Goal: Transaction & Acquisition: Purchase product/service

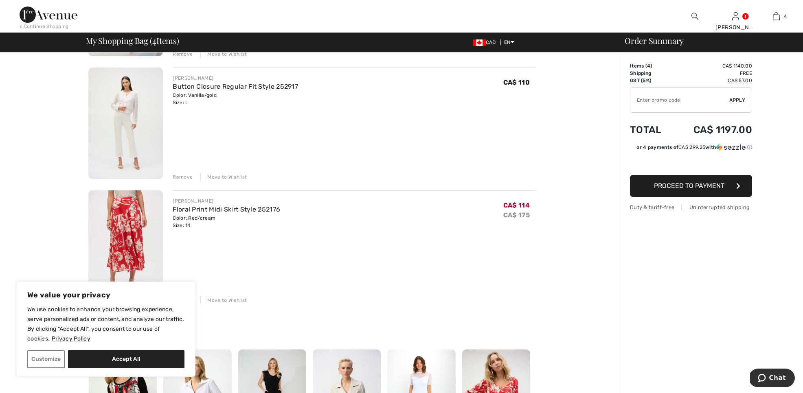
scroll to position [308, 0]
click at [140, 141] on img at bounding box center [125, 123] width 75 height 112
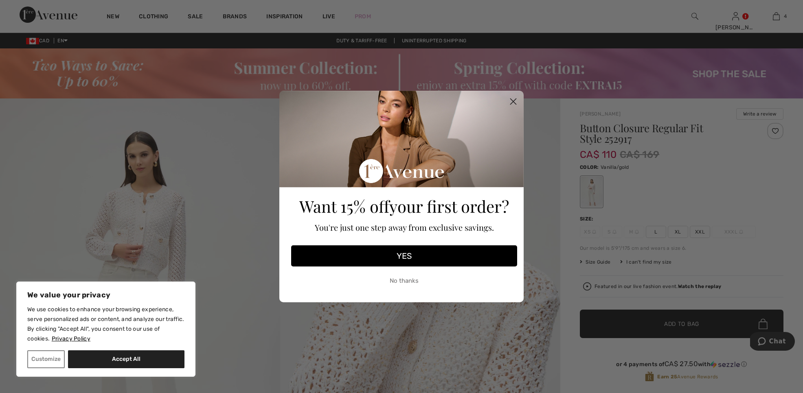
click at [511, 101] on circle "Close dialog" at bounding box center [513, 101] width 13 height 13
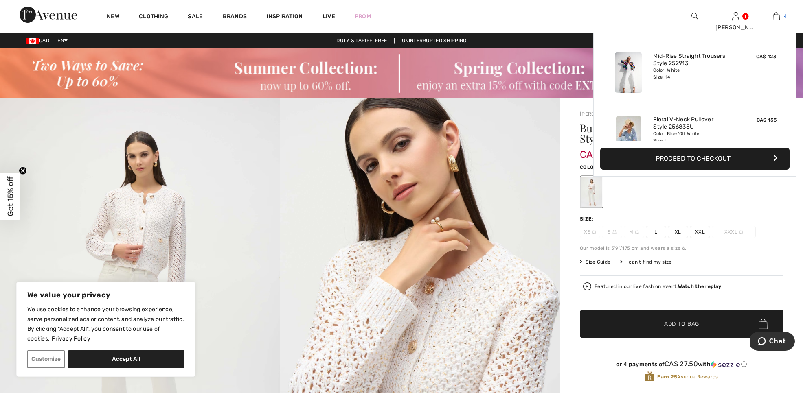
click at [777, 18] on img at bounding box center [776, 16] width 7 height 10
click at [709, 169] on button "Proceed to Checkout" at bounding box center [694, 159] width 189 height 22
click at [709, 165] on button "Proceed to Checkout" at bounding box center [694, 159] width 189 height 22
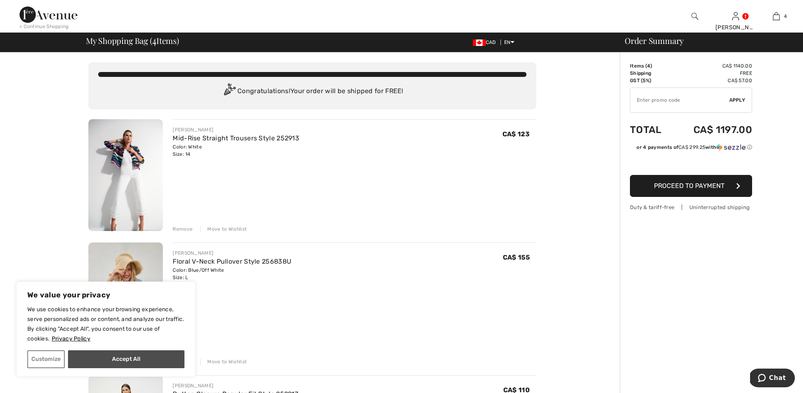
click at [98, 356] on button "Accept All" at bounding box center [126, 360] width 116 height 18
checkbox input "true"
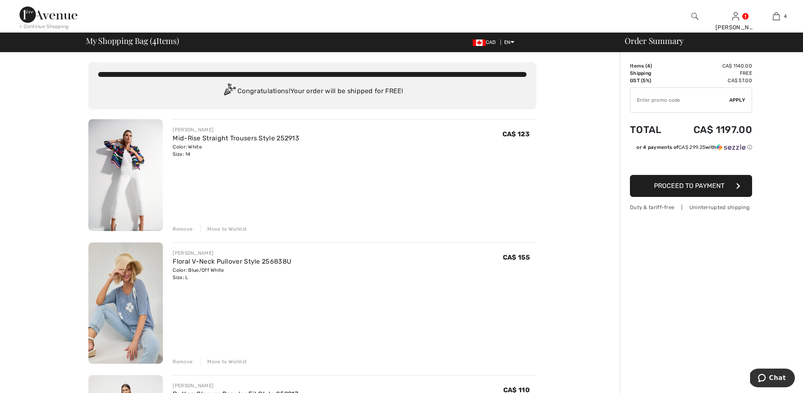
click at [185, 228] on div "Remove" at bounding box center [183, 229] width 20 height 7
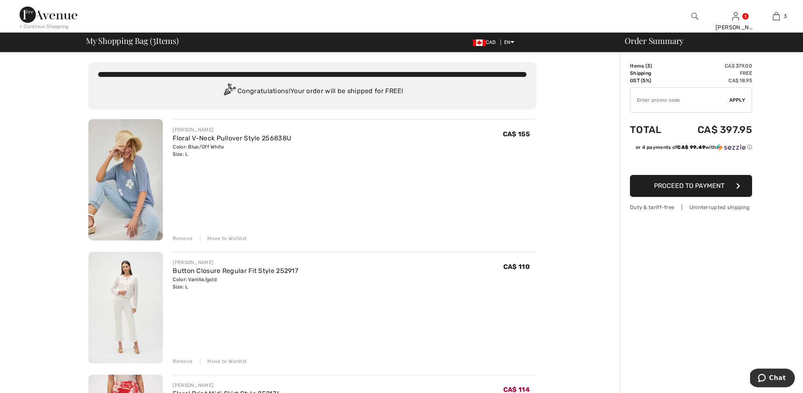
click at [185, 238] on div "Remove" at bounding box center [183, 238] width 20 height 7
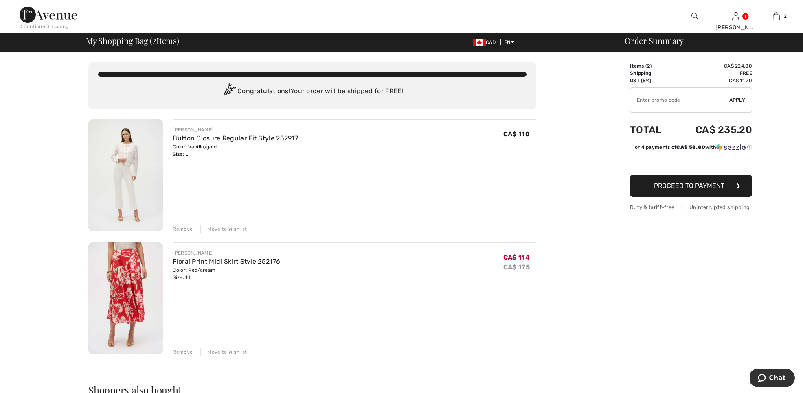
click at [181, 351] on div "Remove" at bounding box center [183, 352] width 20 height 7
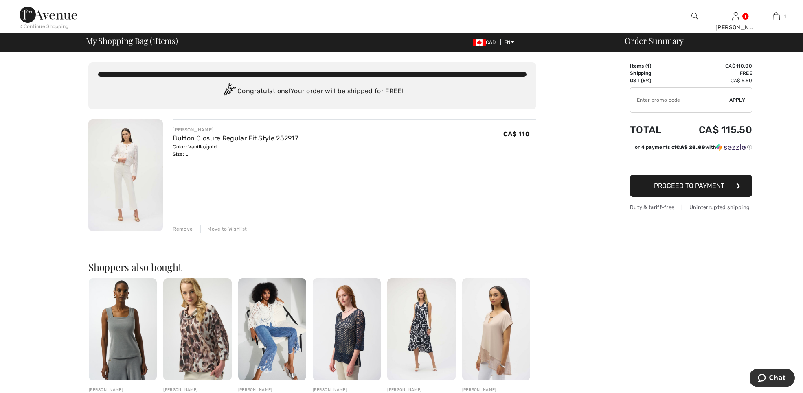
click at [645, 104] on input "TEXT" at bounding box center [679, 100] width 99 height 24
type input "EXTRA15"
click at [737, 100] on span "Apply" at bounding box center [737, 100] width 16 height 7
click at [121, 195] on img at bounding box center [125, 175] width 75 height 112
click at [128, 186] on img at bounding box center [125, 175] width 75 height 112
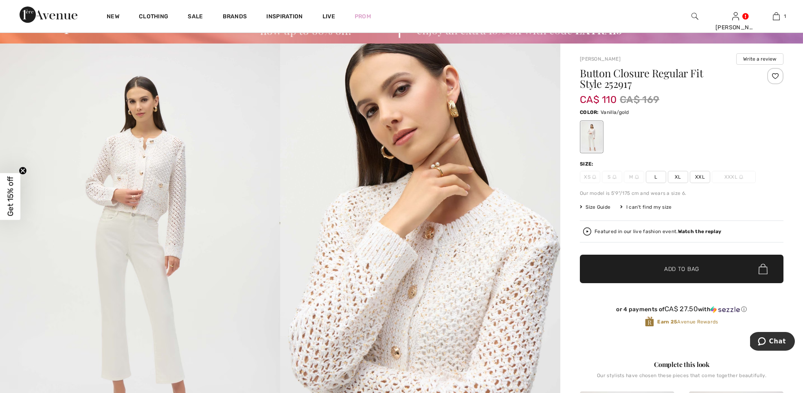
scroll to position [54, 0]
